Goal: Information Seeking & Learning: Learn about a topic

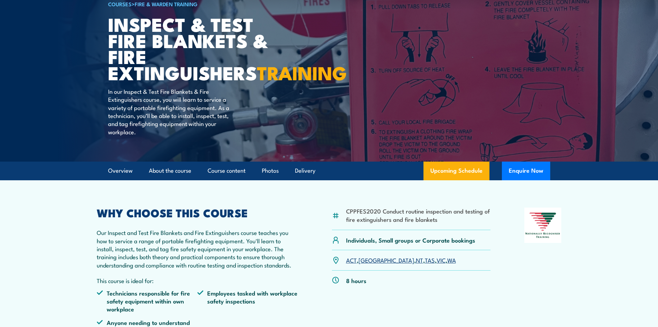
scroll to position [69, 0]
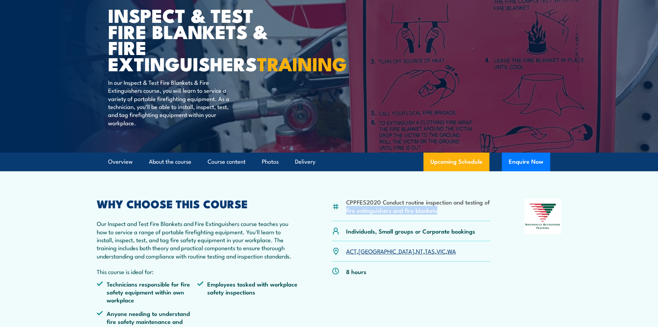
drag, startPoint x: 345, startPoint y: 227, endPoint x: 438, endPoint y: 228, distance: 93.6
click at [438, 221] on div "CPPFES2020 Conduct routine inspection and testing of fire extinguishers and fir…" at bounding box center [411, 209] width 159 height 22
click at [438, 214] on li "CPPFES2020 Conduct routine inspection and testing of fire extinguishers and fir…" at bounding box center [418, 206] width 145 height 16
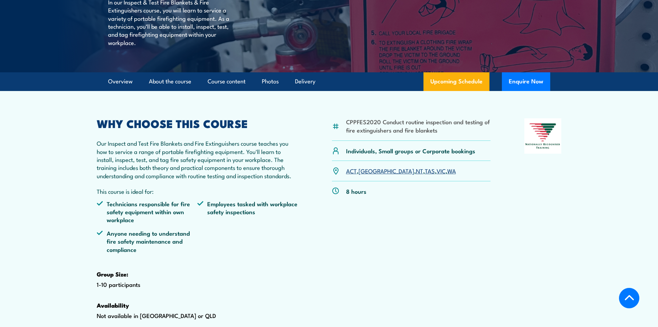
scroll to position [207, 0]
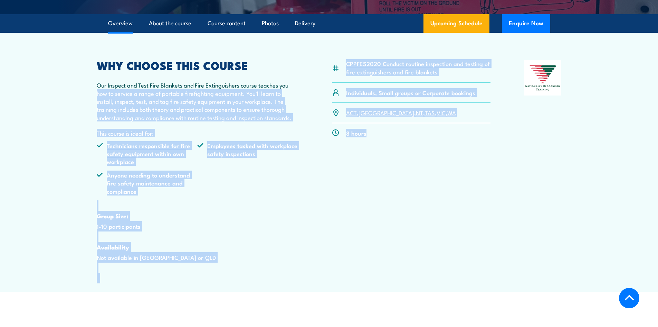
drag, startPoint x: 399, startPoint y: 155, endPoint x: 28, endPoint y: 113, distance: 372.8
click at [28, 113] on section "CPPFES2020 Conduct routine inspection and testing of fire extinguishers and fir…" at bounding box center [329, 162] width 658 height 258
click at [72, 141] on section "CPPFES2020 Conduct routine inspection and testing of fire extinguishers and fir…" at bounding box center [329, 162] width 658 height 258
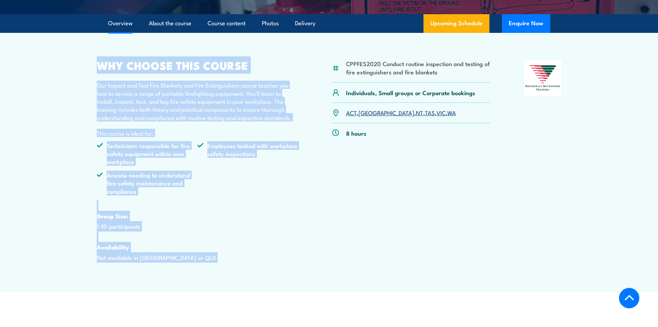
drag, startPoint x: 71, startPoint y: 83, endPoint x: 256, endPoint y: 282, distance: 271.8
click at [256, 282] on section "CPPFES2020 Conduct routine inspection and testing of fire extinguishers and fir…" at bounding box center [329, 162] width 658 height 258
click at [256, 282] on div "WHY CHOOSE THIS COURSE Our Inspect and Test Fire Blankets and Fire Extinguisher…" at bounding box center [198, 171] width 202 height 223
drag, startPoint x: 268, startPoint y: 285, endPoint x: 23, endPoint y: 101, distance: 305.7
click at [2, 78] on section "CPPFES2020 Conduct routine inspection and testing of fire extinguishers and fir…" at bounding box center [329, 162] width 658 height 258
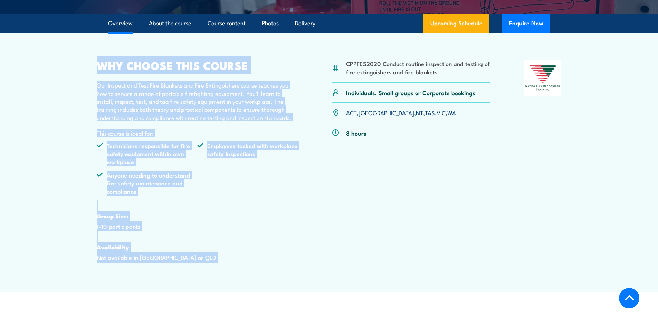
click at [37, 110] on section "CPPFES2020 Conduct routine inspection and testing of fire extinguishers and fir…" at bounding box center [329, 162] width 658 height 258
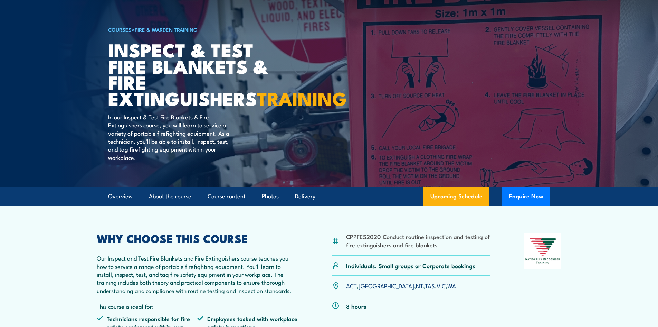
scroll to position [0, 0]
